Goal: Transaction & Acquisition: Obtain resource

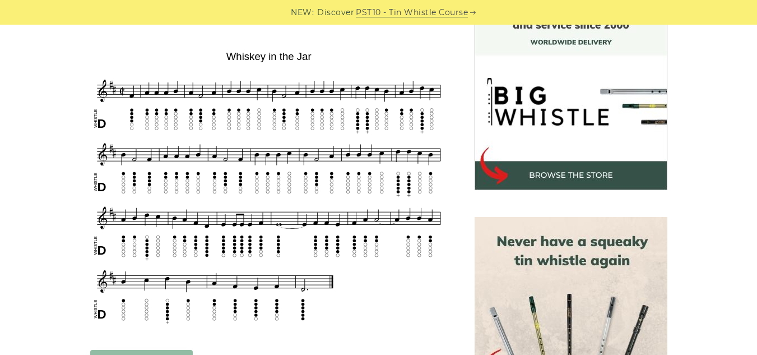
scroll to position [329, 0]
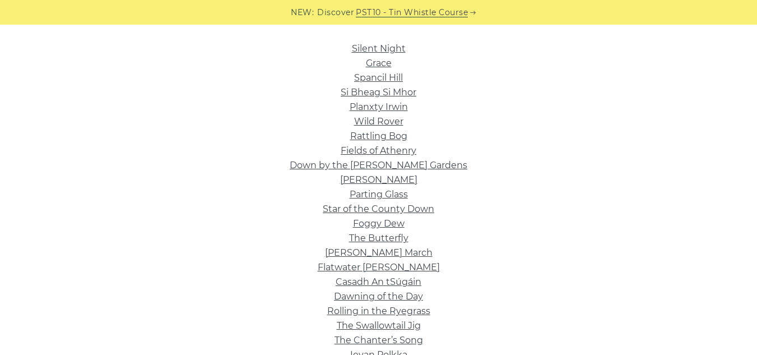
scroll to position [291, 0]
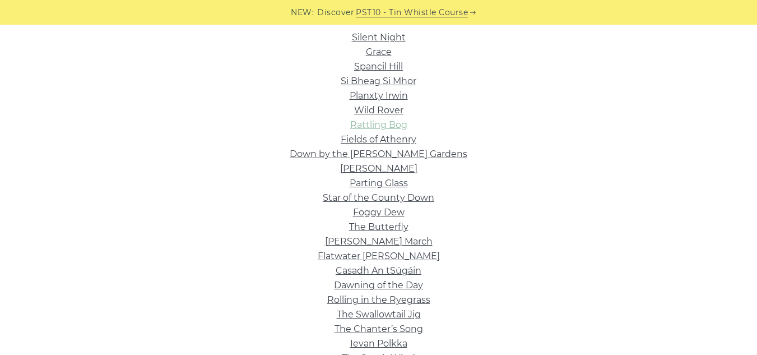
click at [390, 124] on link "Rattling Bog" at bounding box center [378, 124] width 57 height 11
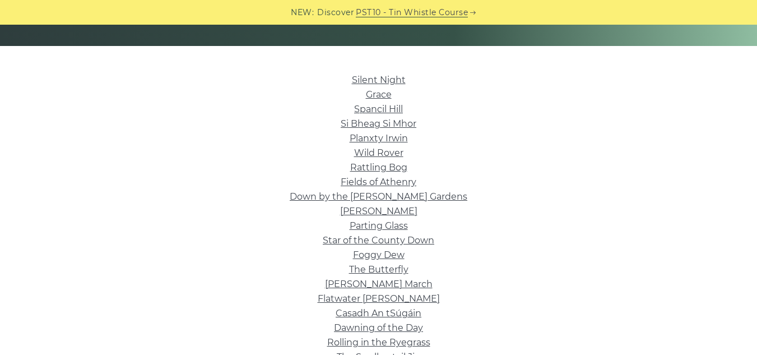
scroll to position [246, 0]
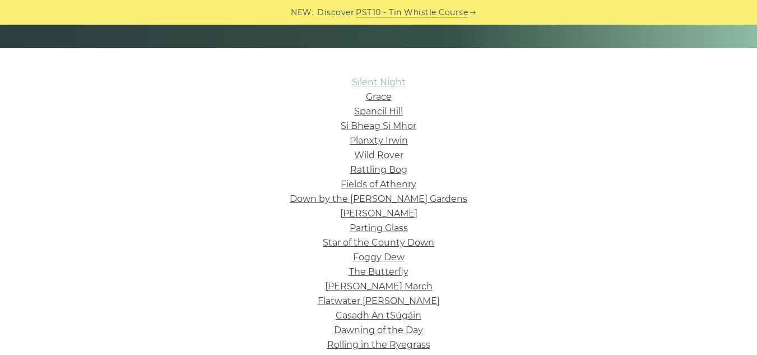
click at [376, 82] on link "Silent Night" at bounding box center [379, 82] width 54 height 11
click at [387, 152] on link "Wild Rover" at bounding box center [378, 155] width 49 height 11
click at [392, 183] on link "Fields of Athenry" at bounding box center [379, 184] width 76 height 11
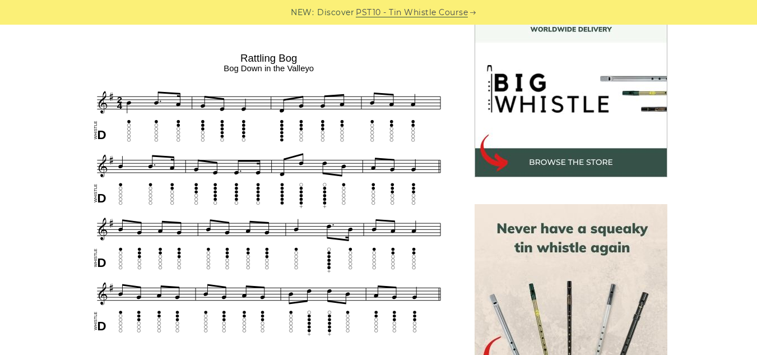
scroll to position [351, 0]
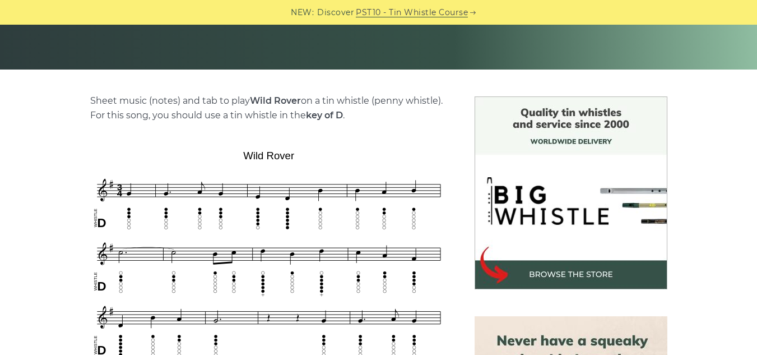
scroll to position [221, 0]
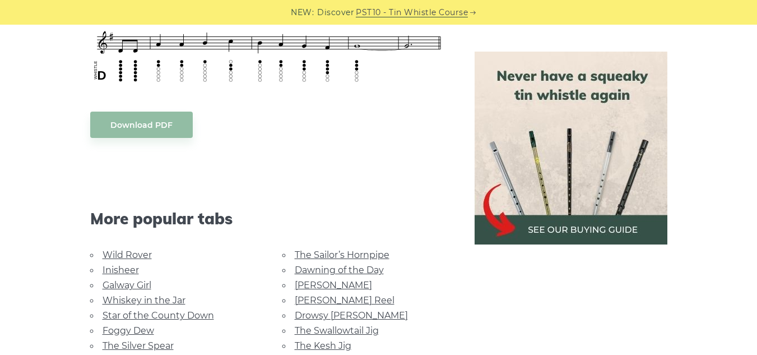
scroll to position [755, 0]
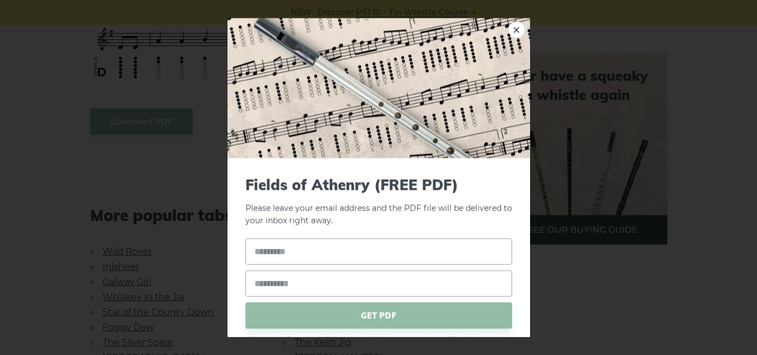
click at [131, 114] on body "NEW: Discover PST10 - Tin Whistle Course Lessons Fingering Charts Tabs & Notes …" at bounding box center [378, 201] width 757 height 1913
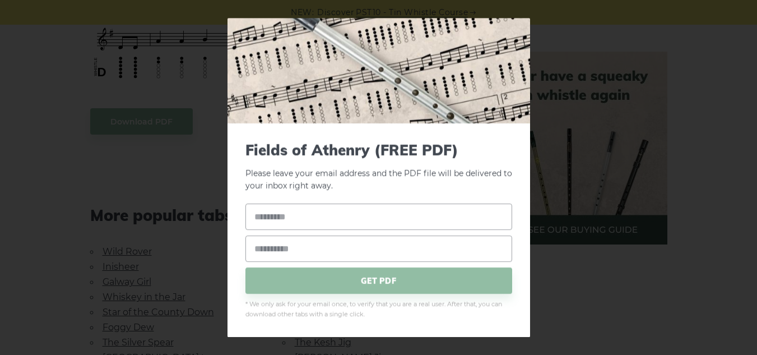
click at [394, 198] on form "Fields of Athenry (FREE PDF) Please leave your email address and the PDF file w…" at bounding box center [378, 230] width 267 height 178
click at [380, 215] on input "text" at bounding box center [378, 216] width 267 height 26
type input "******"
click at [363, 250] on input "email" at bounding box center [378, 248] width 267 height 26
type input "**********"
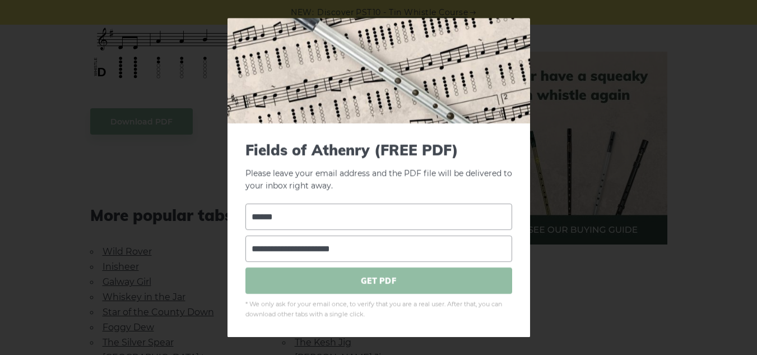
click at [396, 286] on span "GET PDF" at bounding box center [378, 280] width 267 height 26
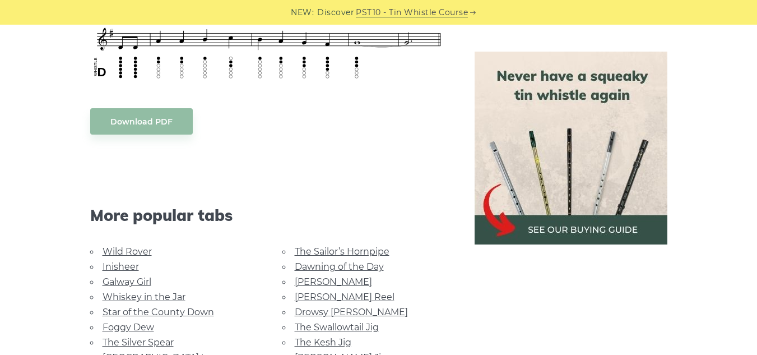
click at [329, 325] on link "The Swallowtail Jig" at bounding box center [337, 327] width 84 height 11
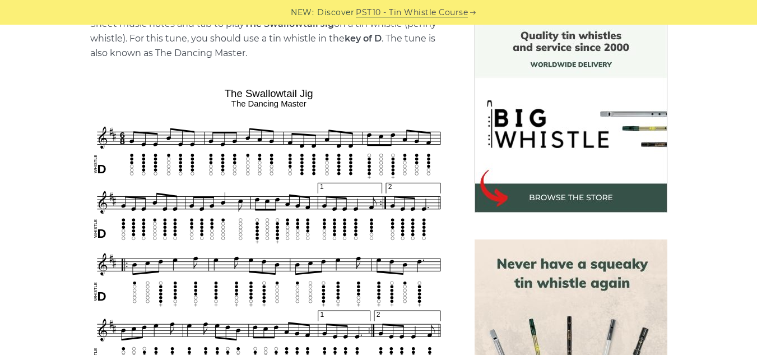
scroll to position [308, 0]
